Goal: Consume media (video, audio)

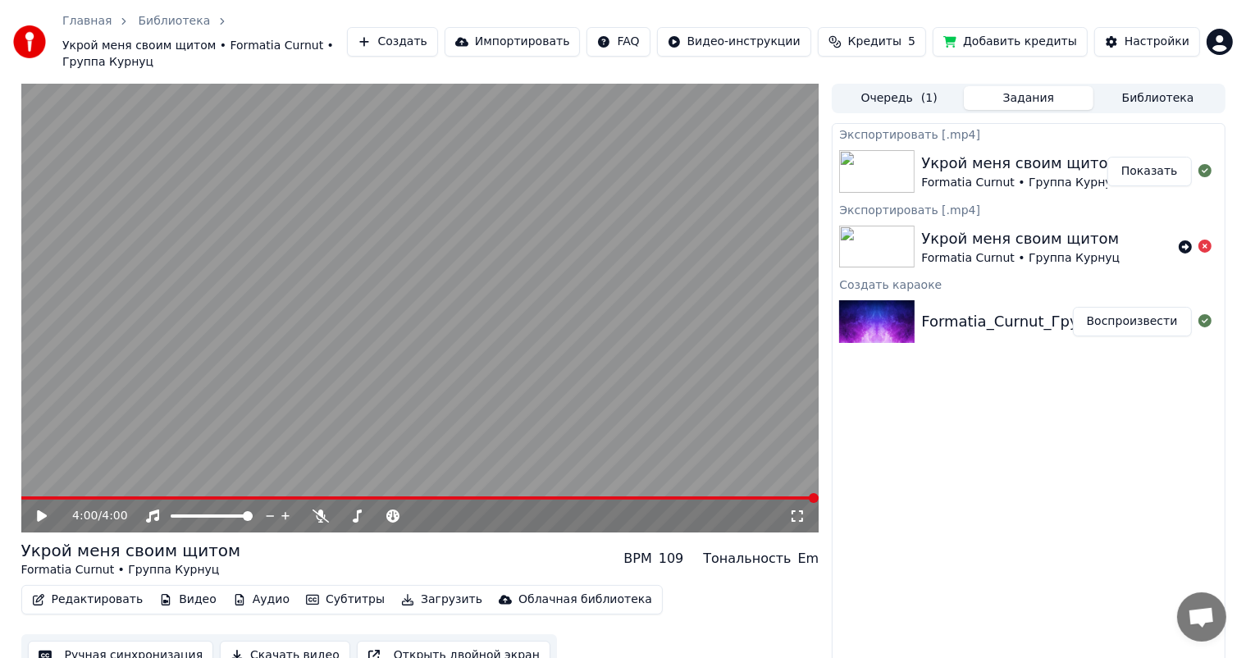
click at [1161, 170] on button "Показать" at bounding box center [1149, 172] width 84 height 30
